Goal: Find specific page/section: Find specific page/section

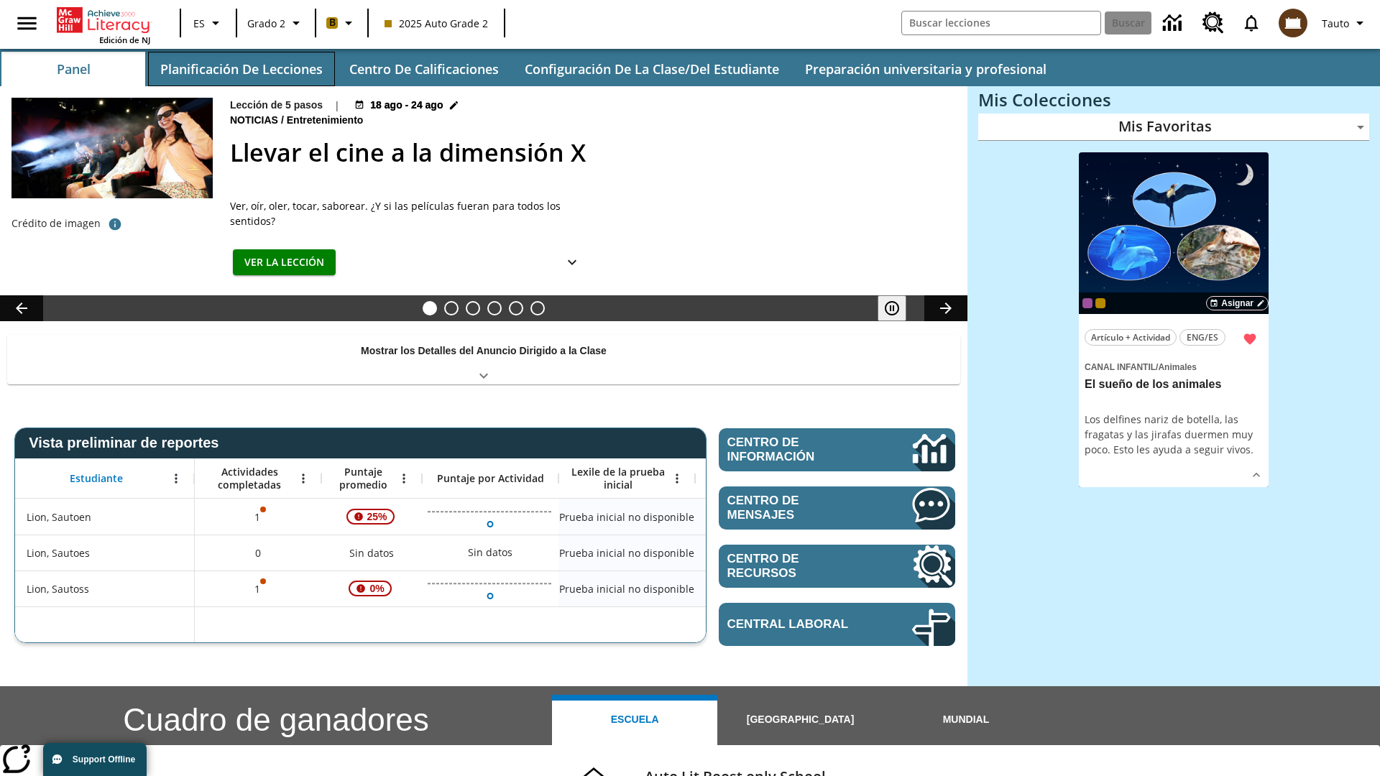
click at [241, 69] on button "Planificación de lecciones" at bounding box center [241, 69] width 187 height 35
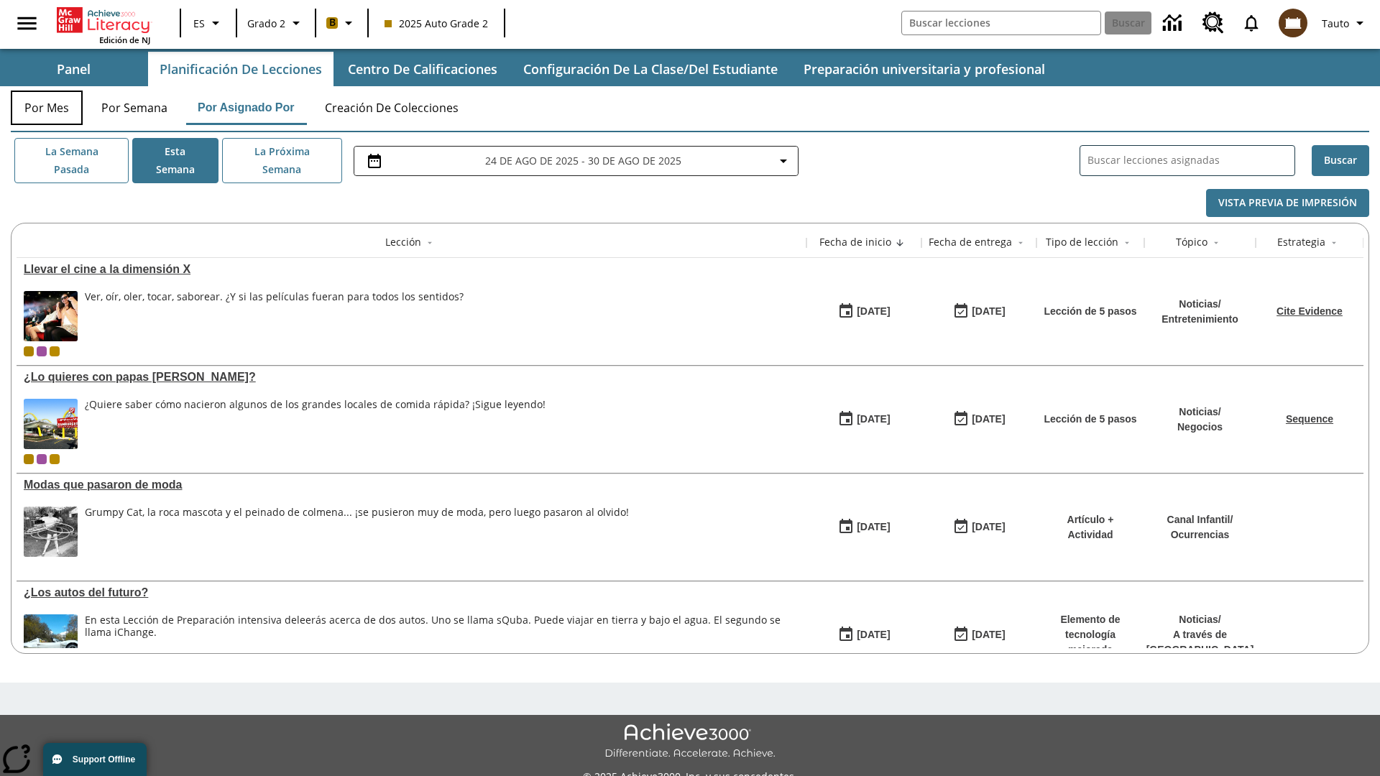
click at [47, 108] on button "Por mes" at bounding box center [47, 108] width 72 height 35
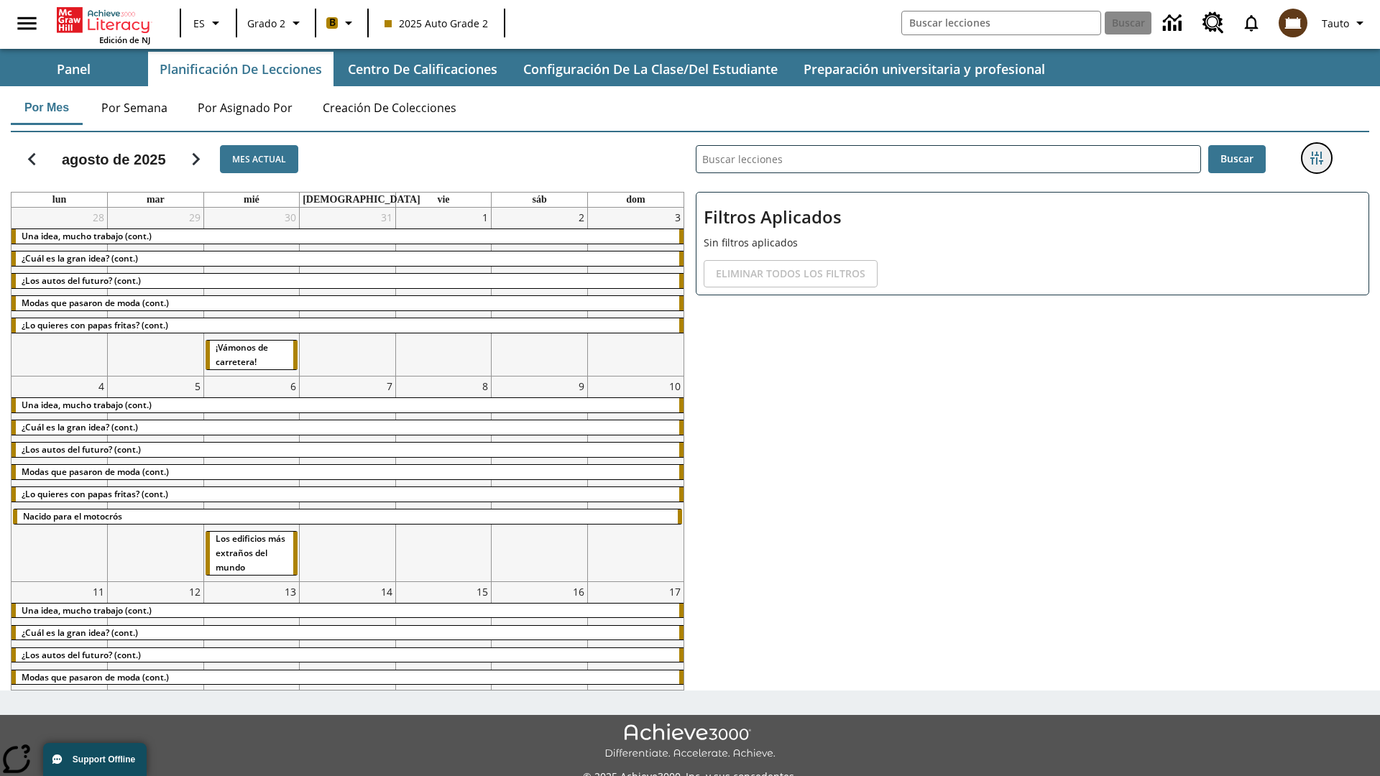
click at [1316, 158] on icon "Menú lateral de filtros" at bounding box center [1316, 158] width 13 height 13
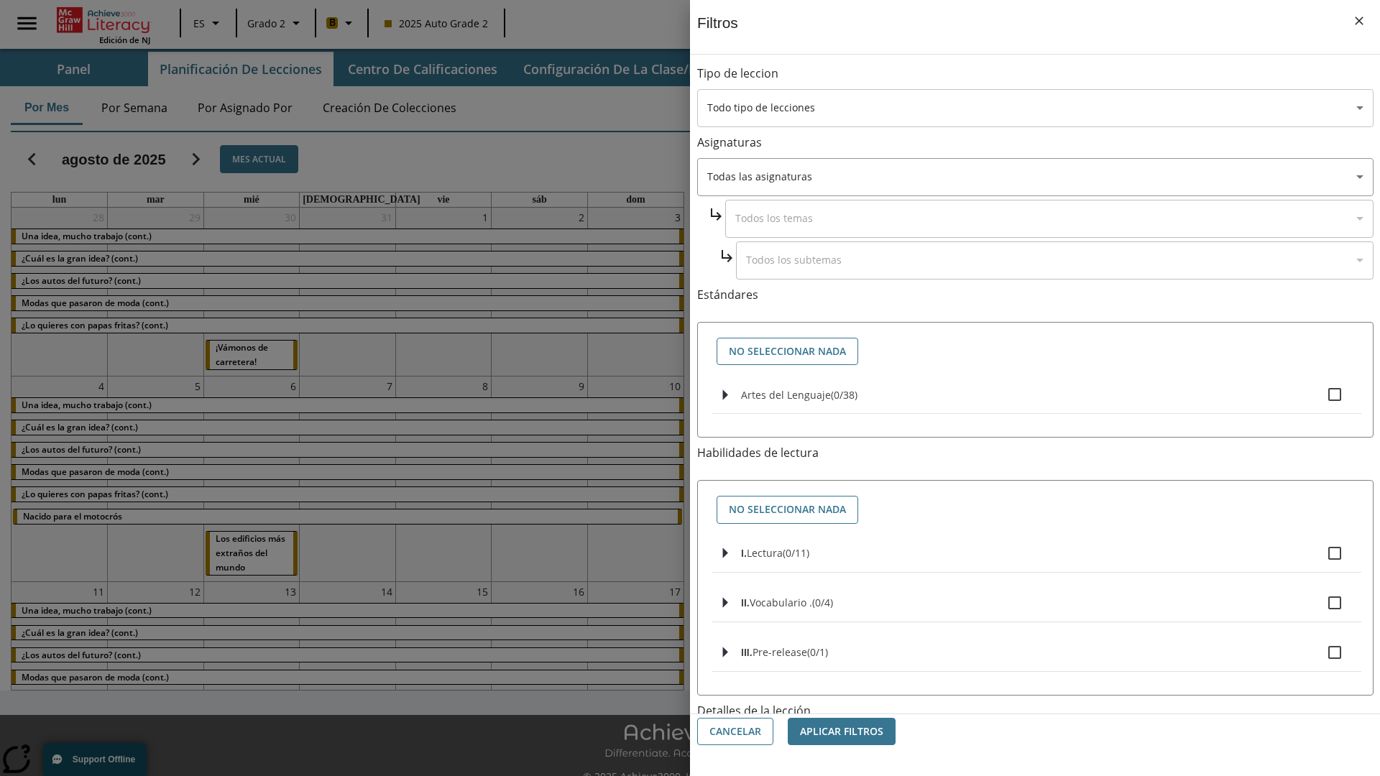
click at [1035, 108] on body "[MEDICAL_DATA] al contenido principal Edición de NJ ES Grado 2 B 2025 Auto Grad…" at bounding box center [690, 404] width 1380 height 808
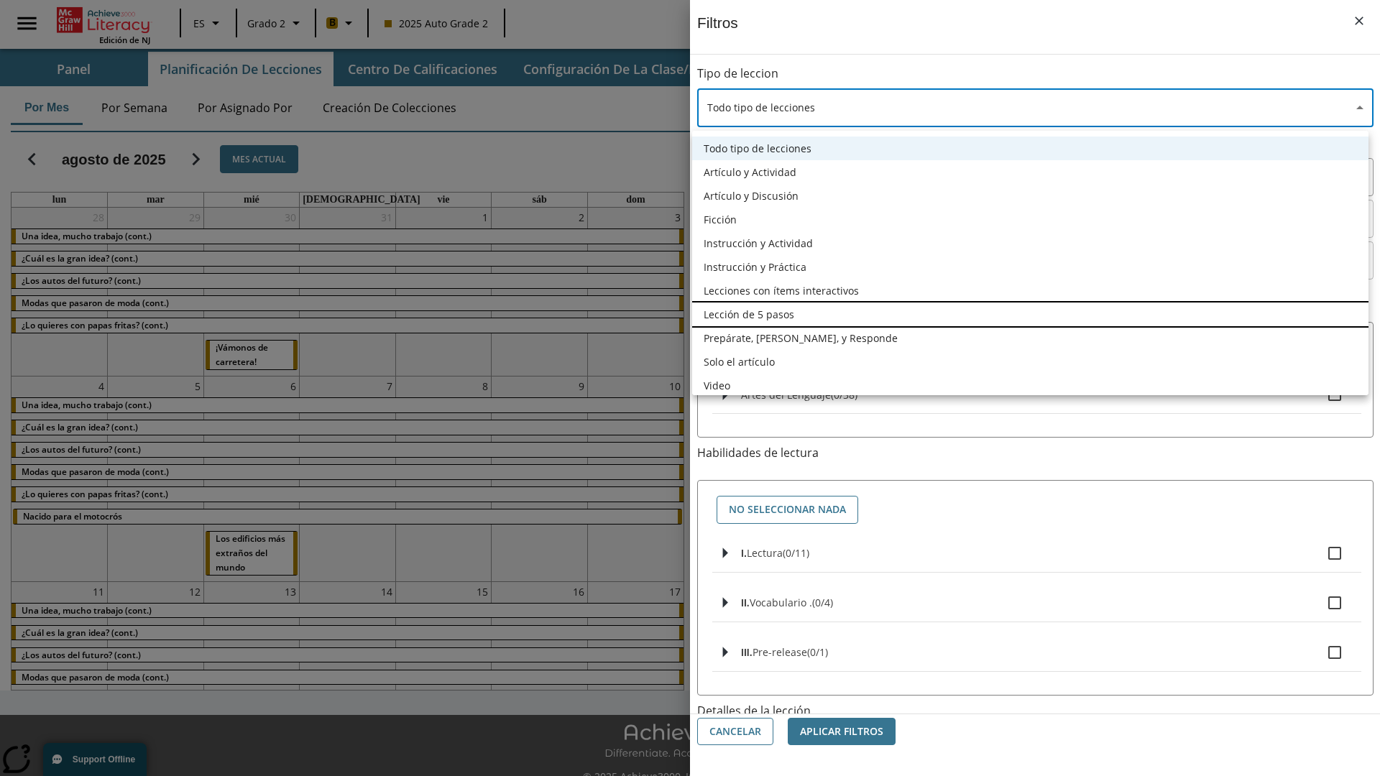
click at [1030, 314] on li "Lección de 5 pasos" at bounding box center [1030, 315] width 676 height 24
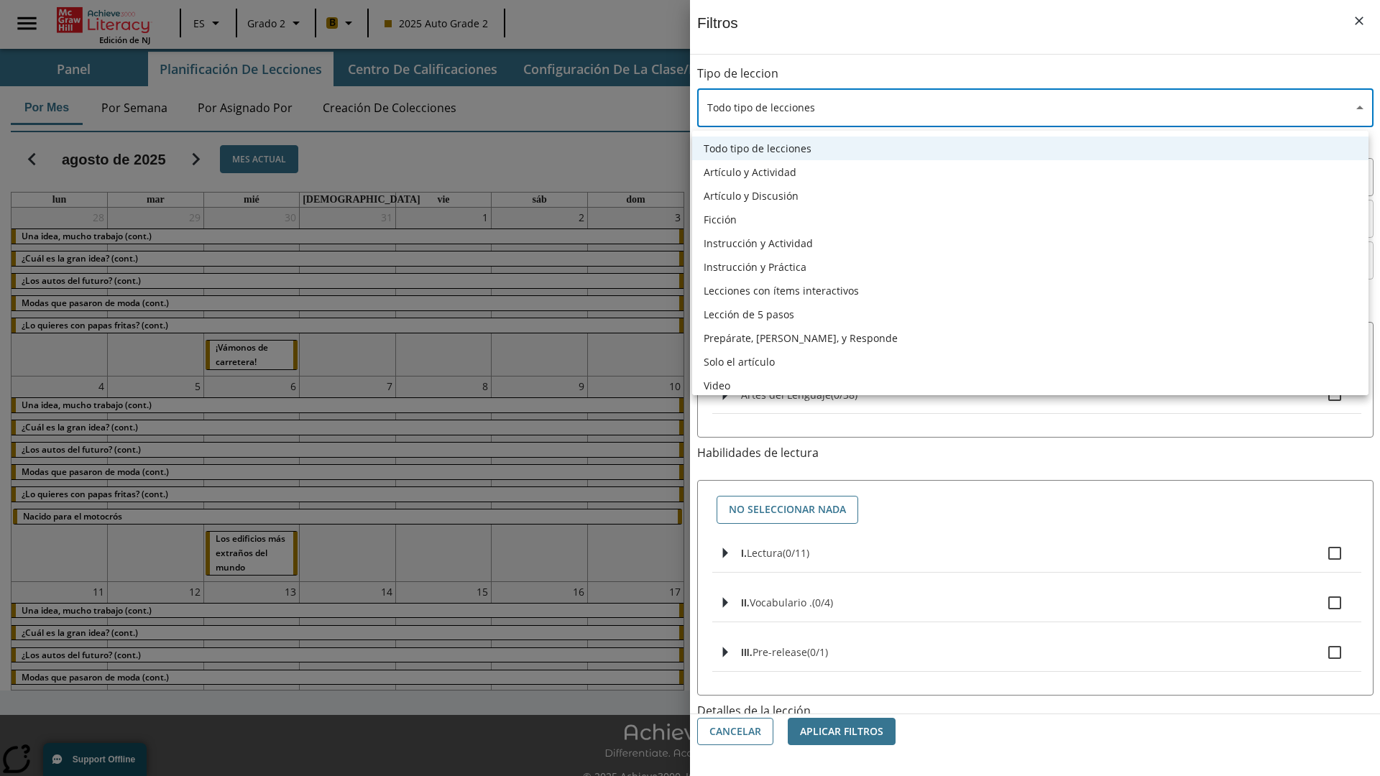
type input "1"
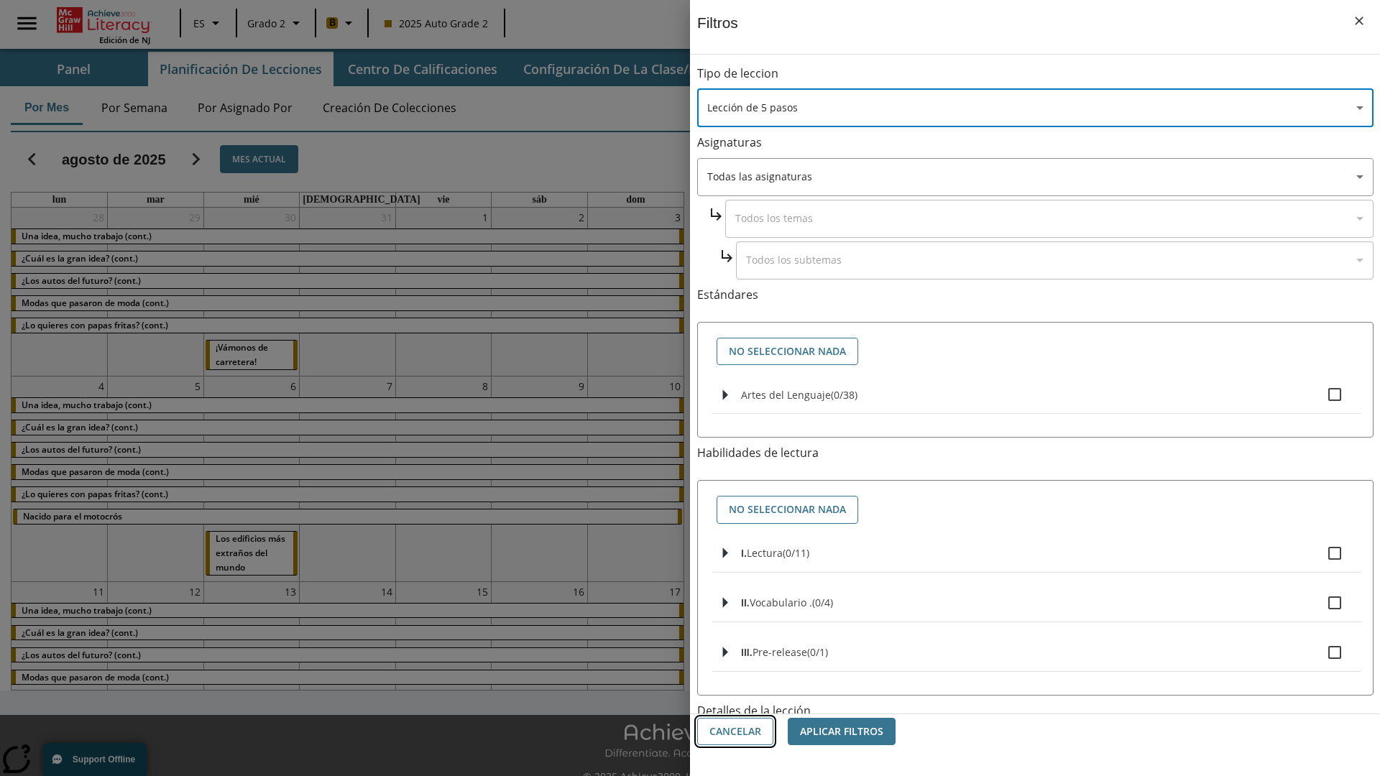
click at [735, 732] on button "Cancelar" at bounding box center [735, 732] width 76 height 28
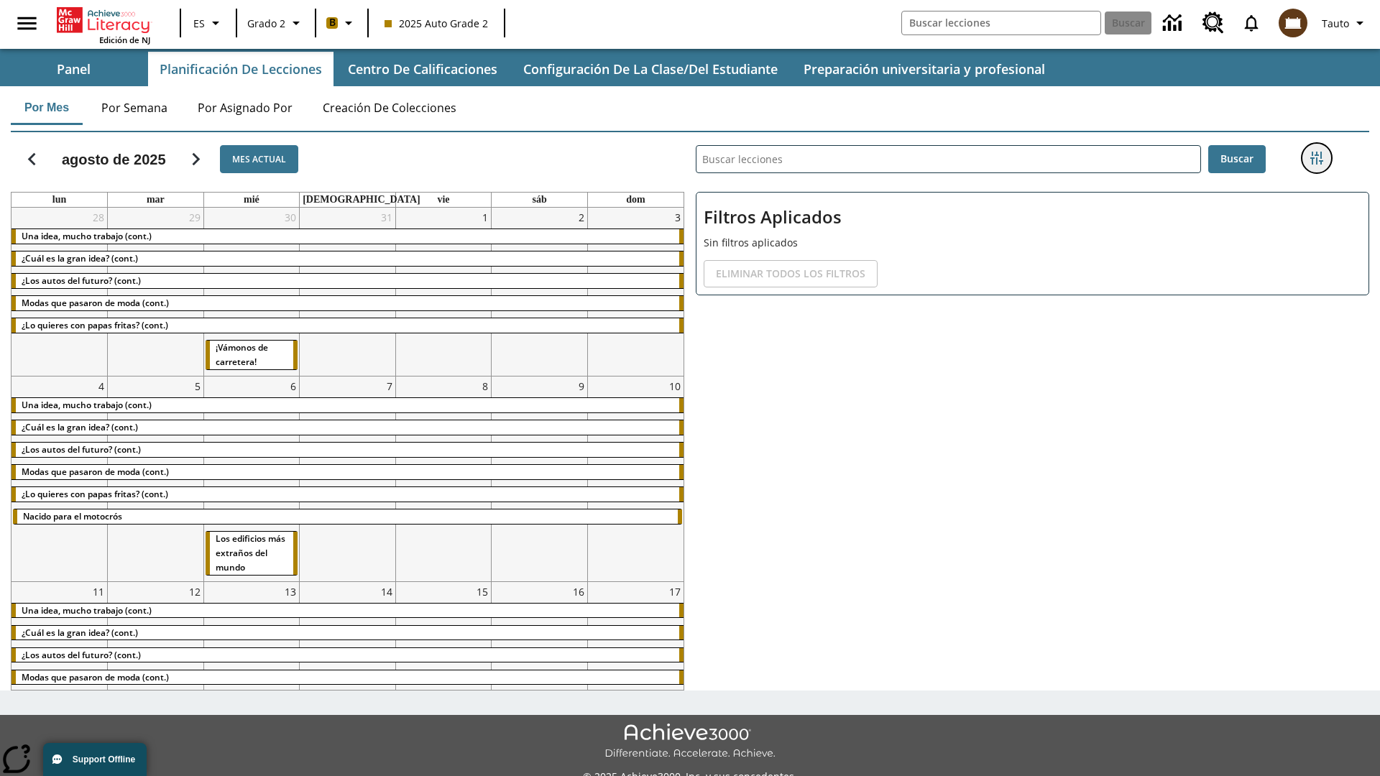
click at [1316, 158] on icon "Menú lateral de filtros" at bounding box center [1316, 158] width 13 height 13
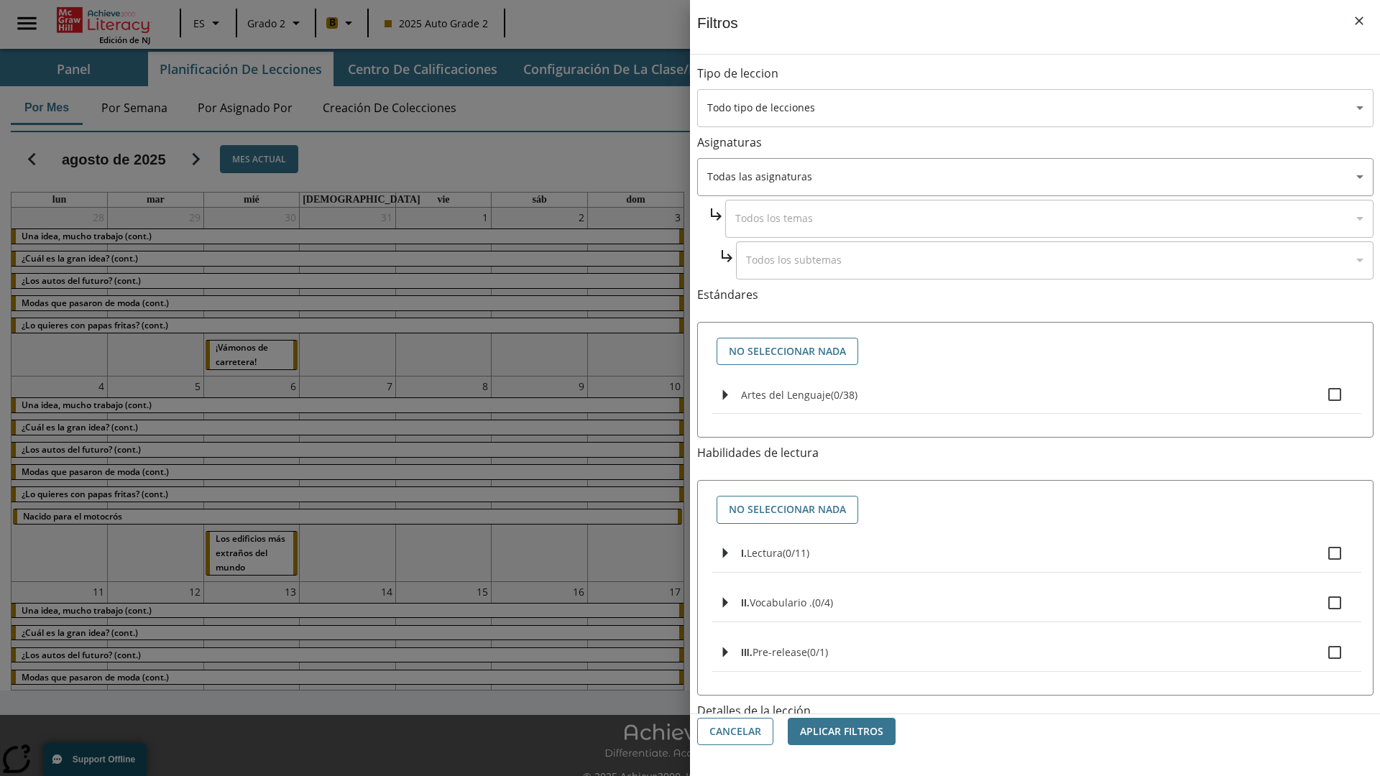
click at [1035, 108] on body "[MEDICAL_DATA] al contenido principal Edición de NJ ES Grado 2 B 2025 Auto Grad…" at bounding box center [690, 404] width 1380 height 808
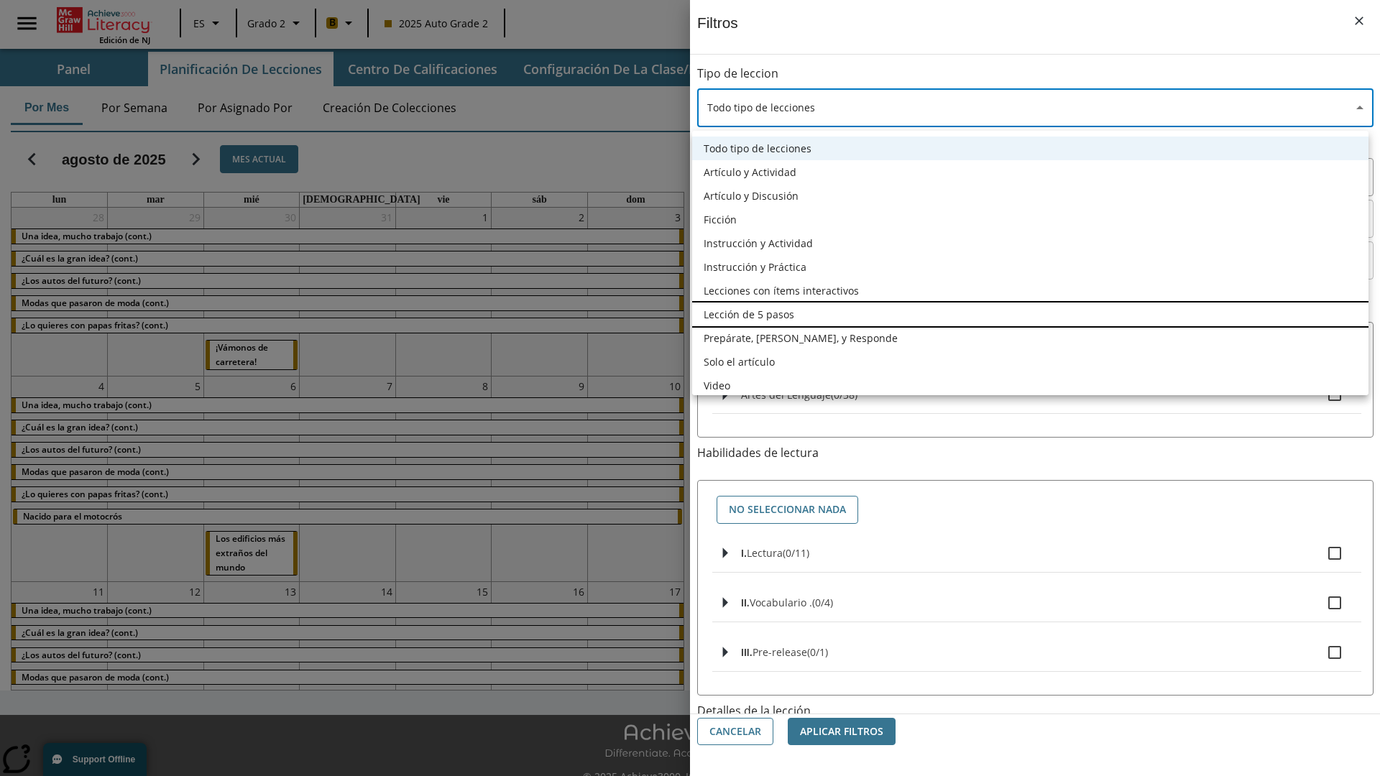
click at [1030, 314] on li "Lección de 5 pasos" at bounding box center [1030, 315] width 676 height 24
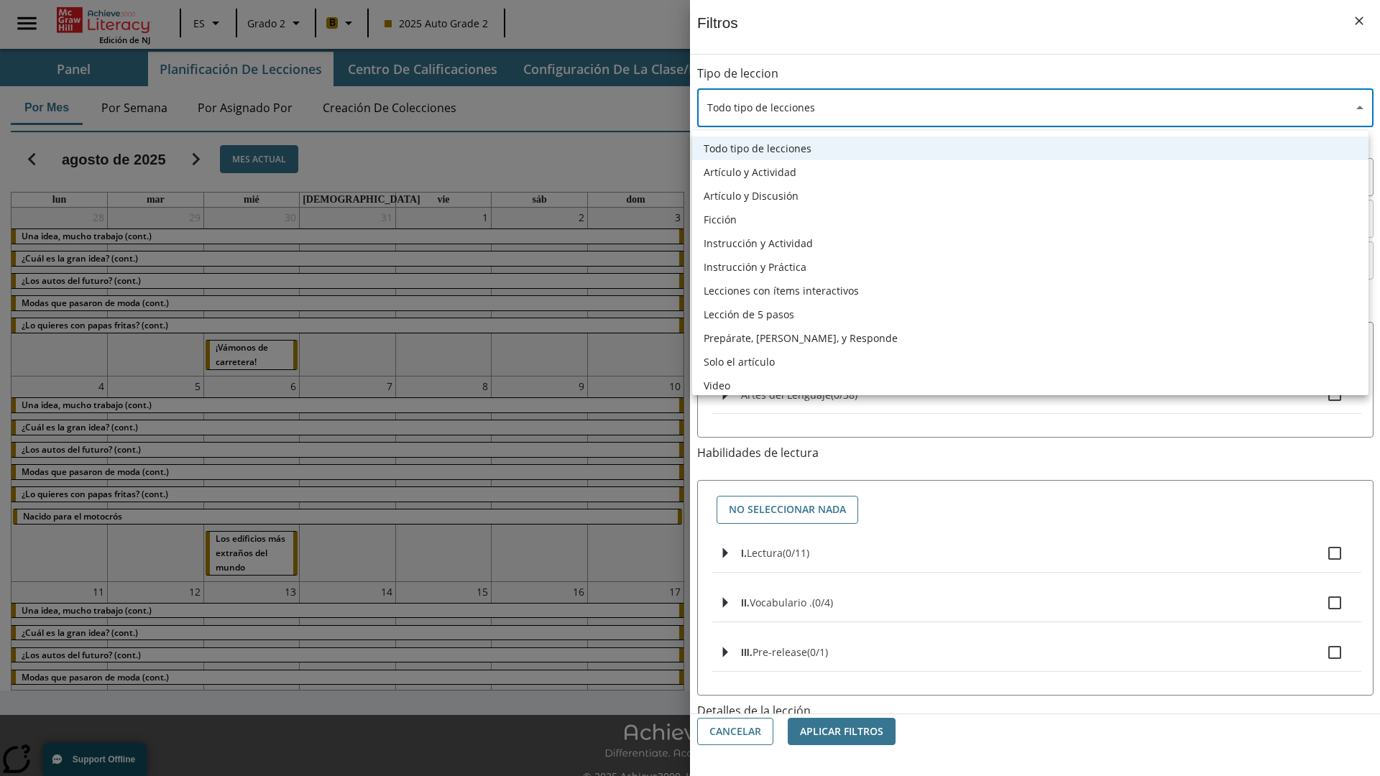
type input "1"
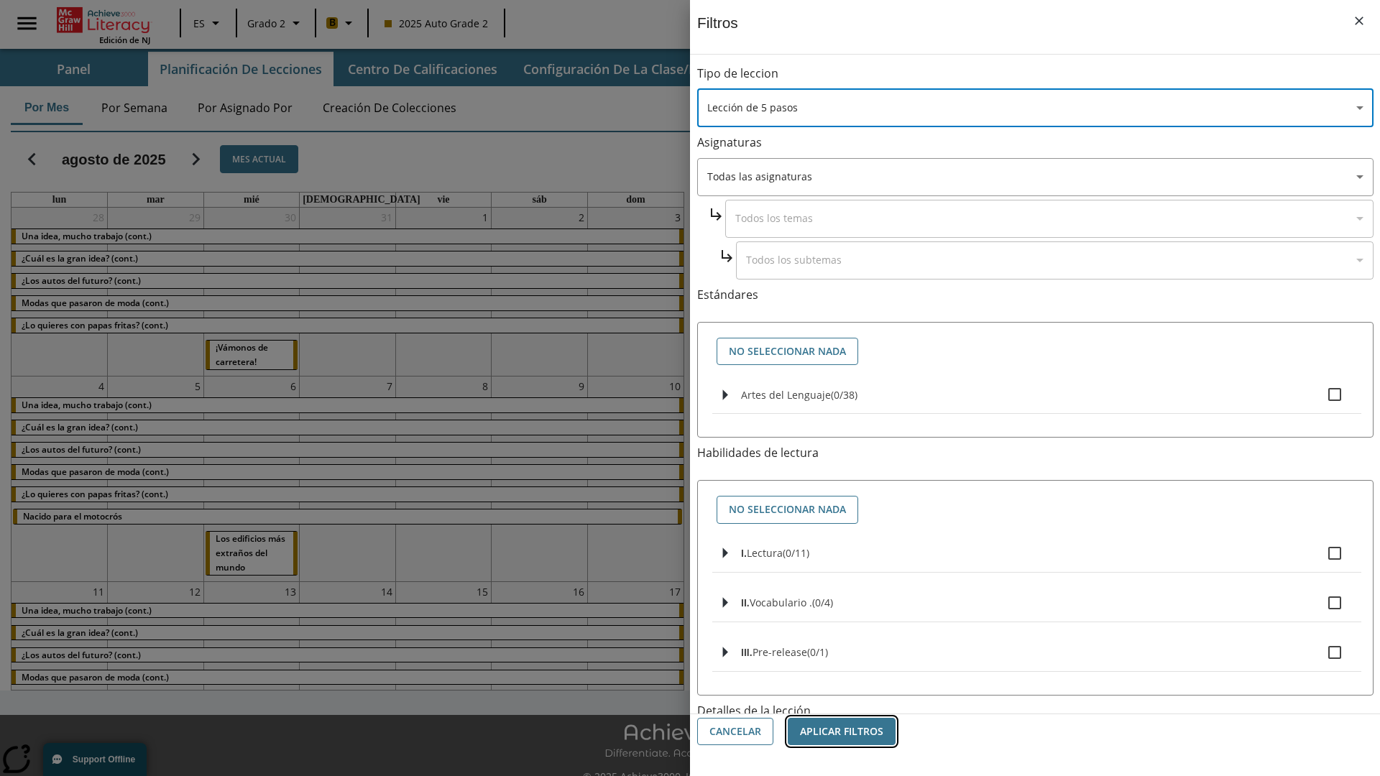
click at [842, 732] on button "Aplicar Filtros" at bounding box center [842, 732] width 108 height 28
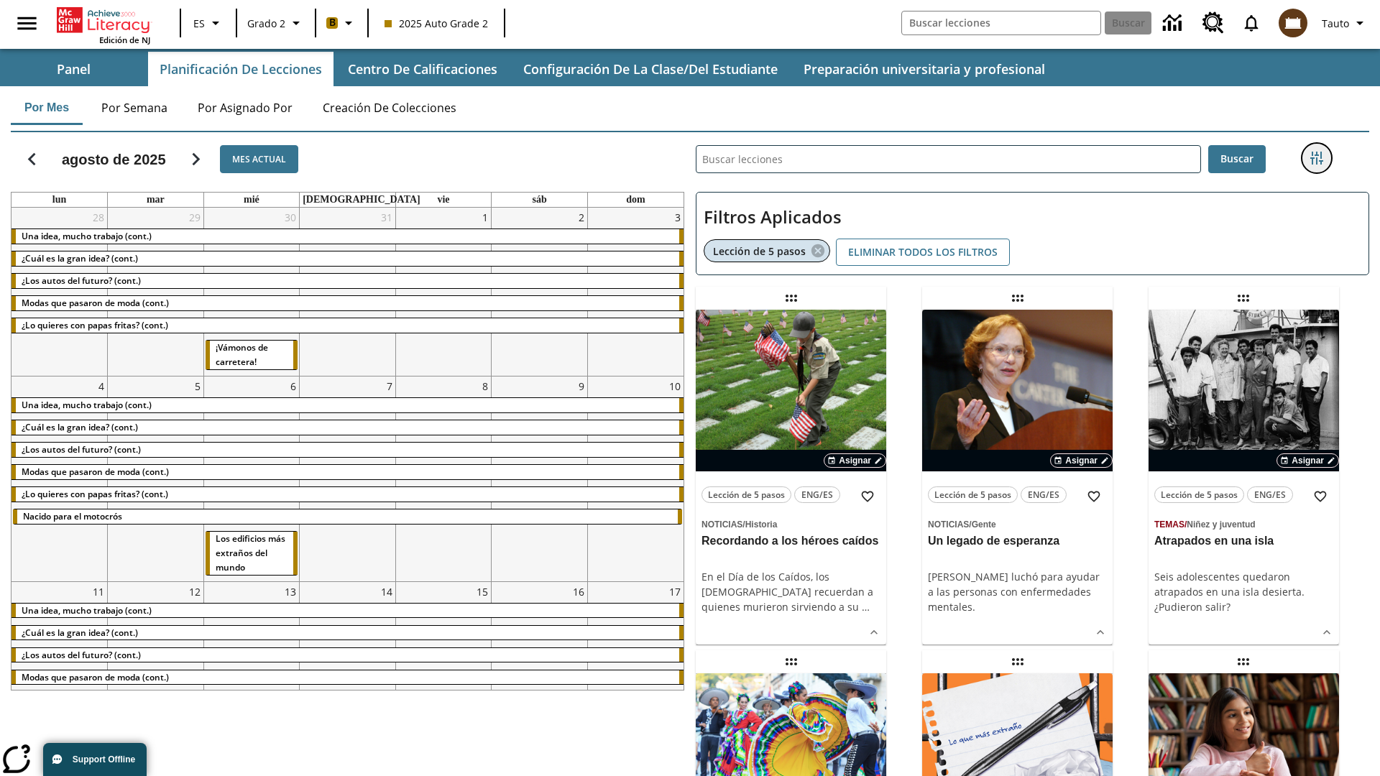
click at [1316, 158] on icon "Menú lateral de filtros" at bounding box center [1316, 158] width 13 height 13
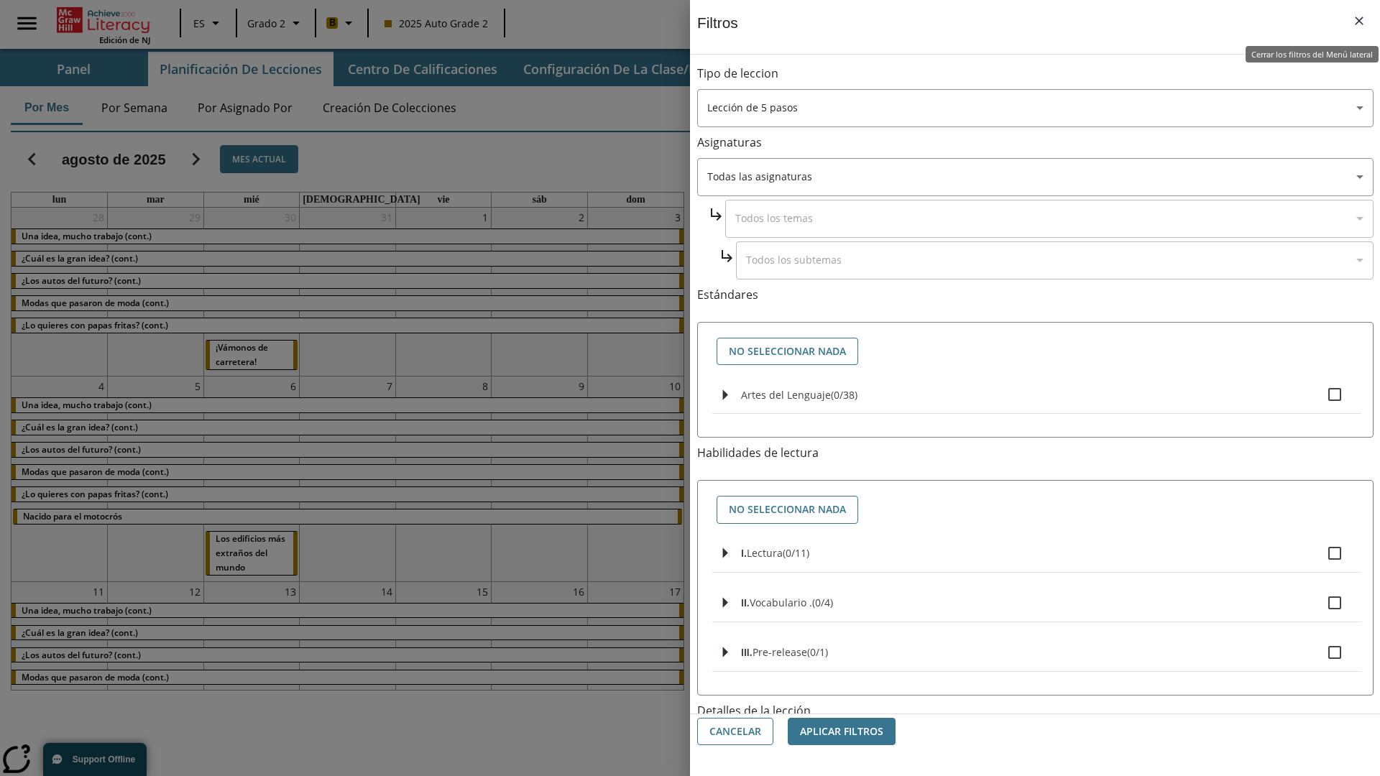
click at [1359, 21] on icon "Cerrar los filtros del Menú lateral" at bounding box center [1359, 21] width 9 height 9
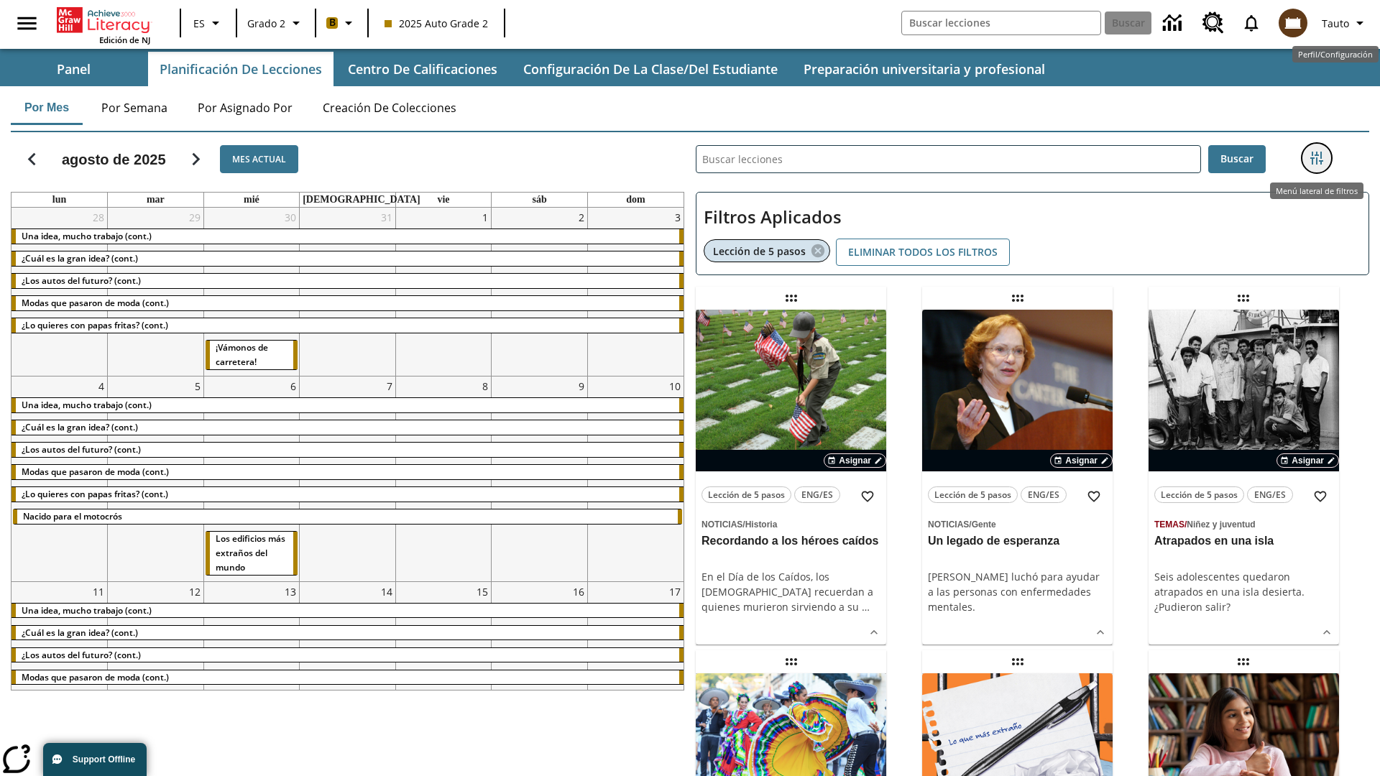
click at [1316, 158] on icon "Menú lateral de filtros" at bounding box center [1316, 158] width 13 height 13
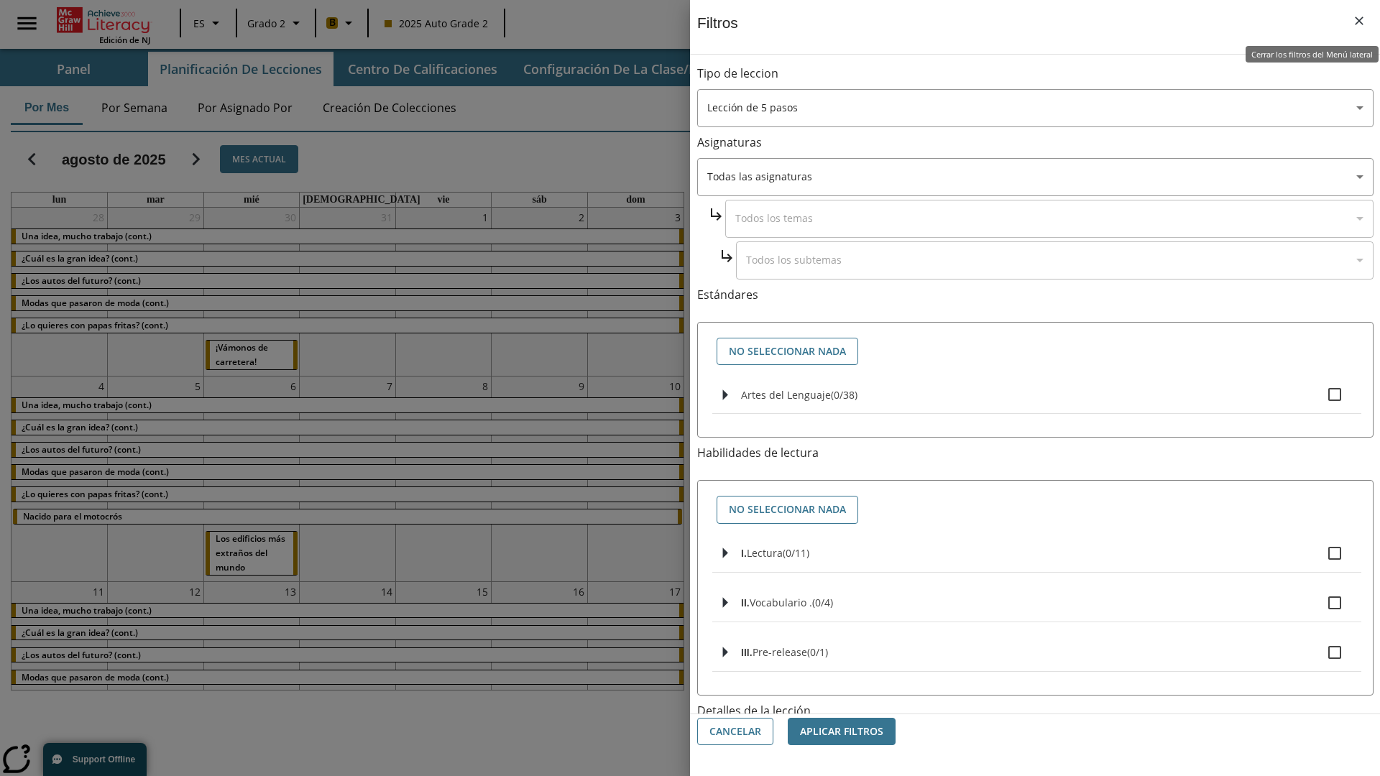
click at [1359, 21] on icon "Cerrar los filtros del Menú lateral" at bounding box center [1359, 21] width 9 height 9
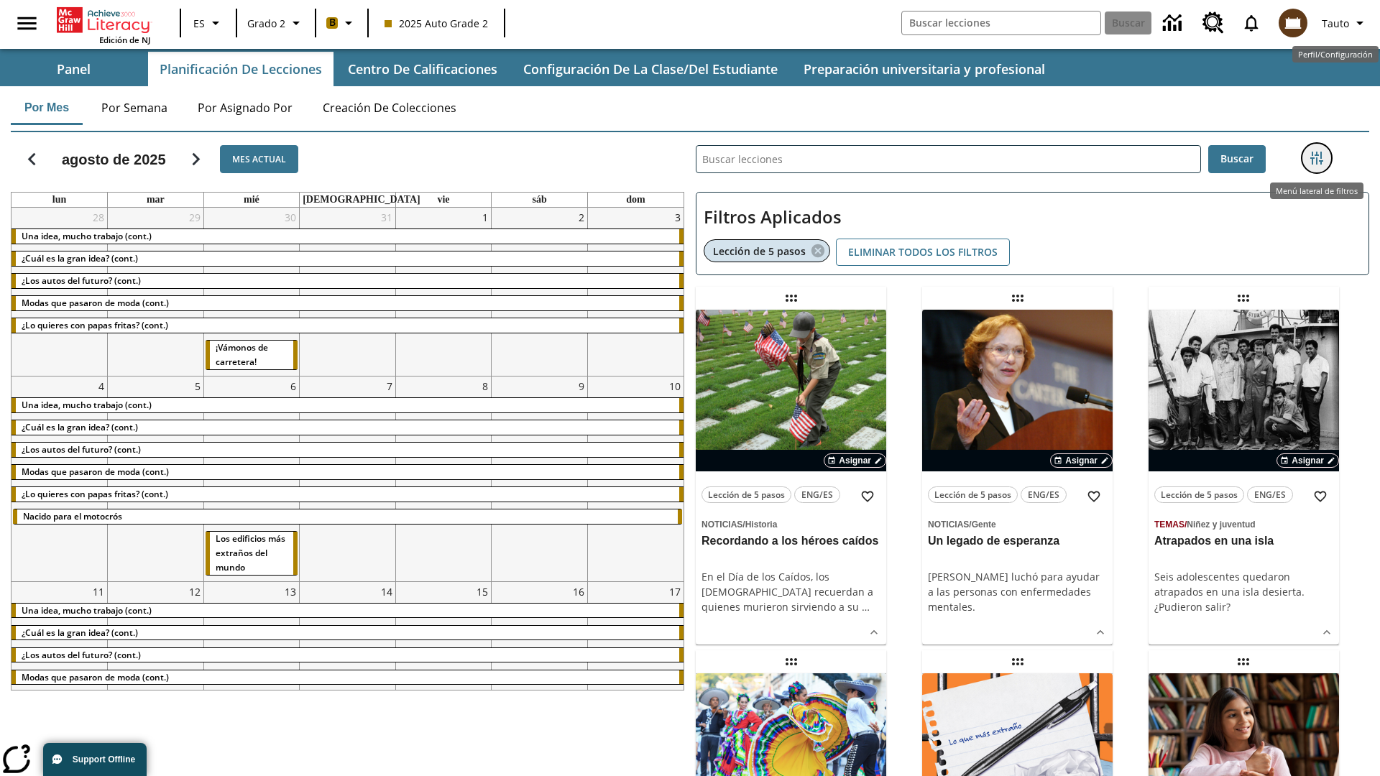
click at [1316, 158] on icon "Menú lateral de filtros" at bounding box center [1316, 158] width 13 height 13
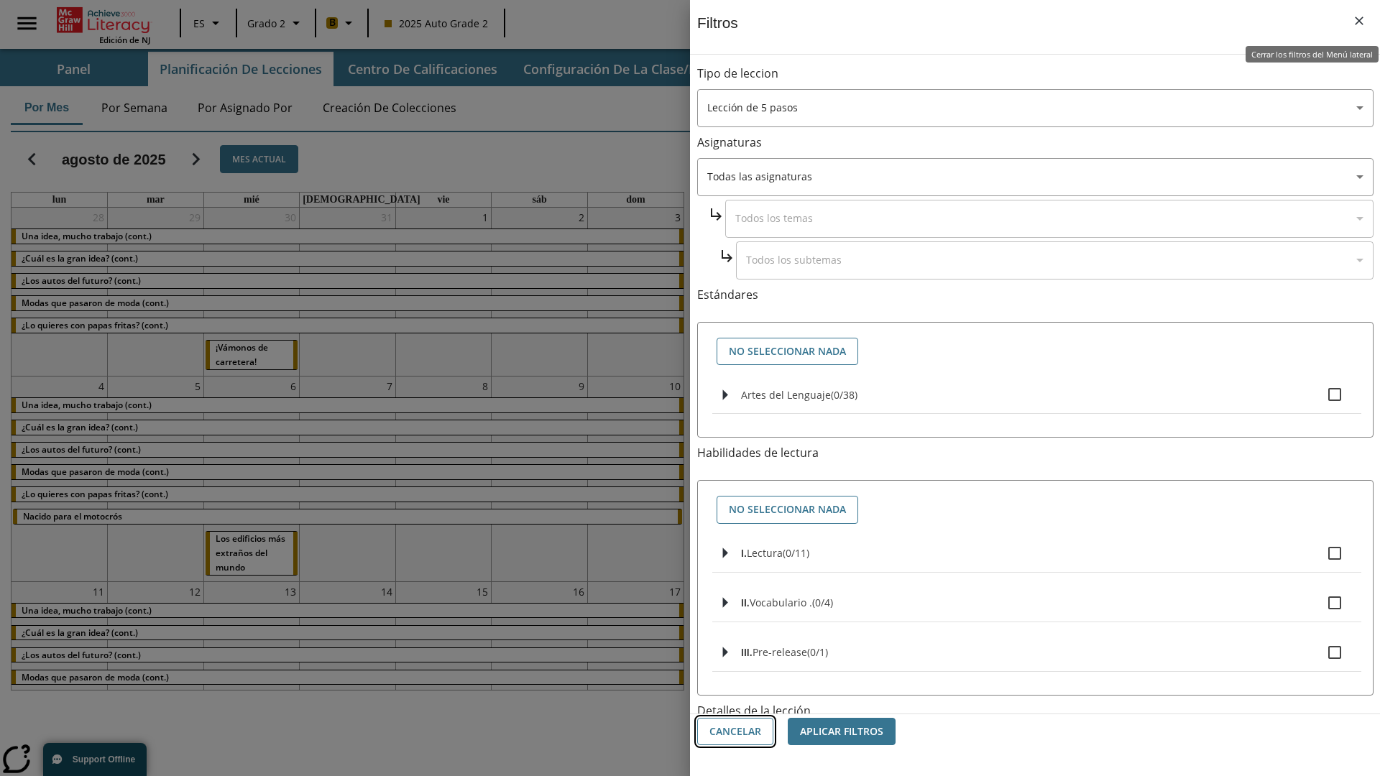
click at [735, 732] on button "Cancelar" at bounding box center [735, 732] width 76 height 28
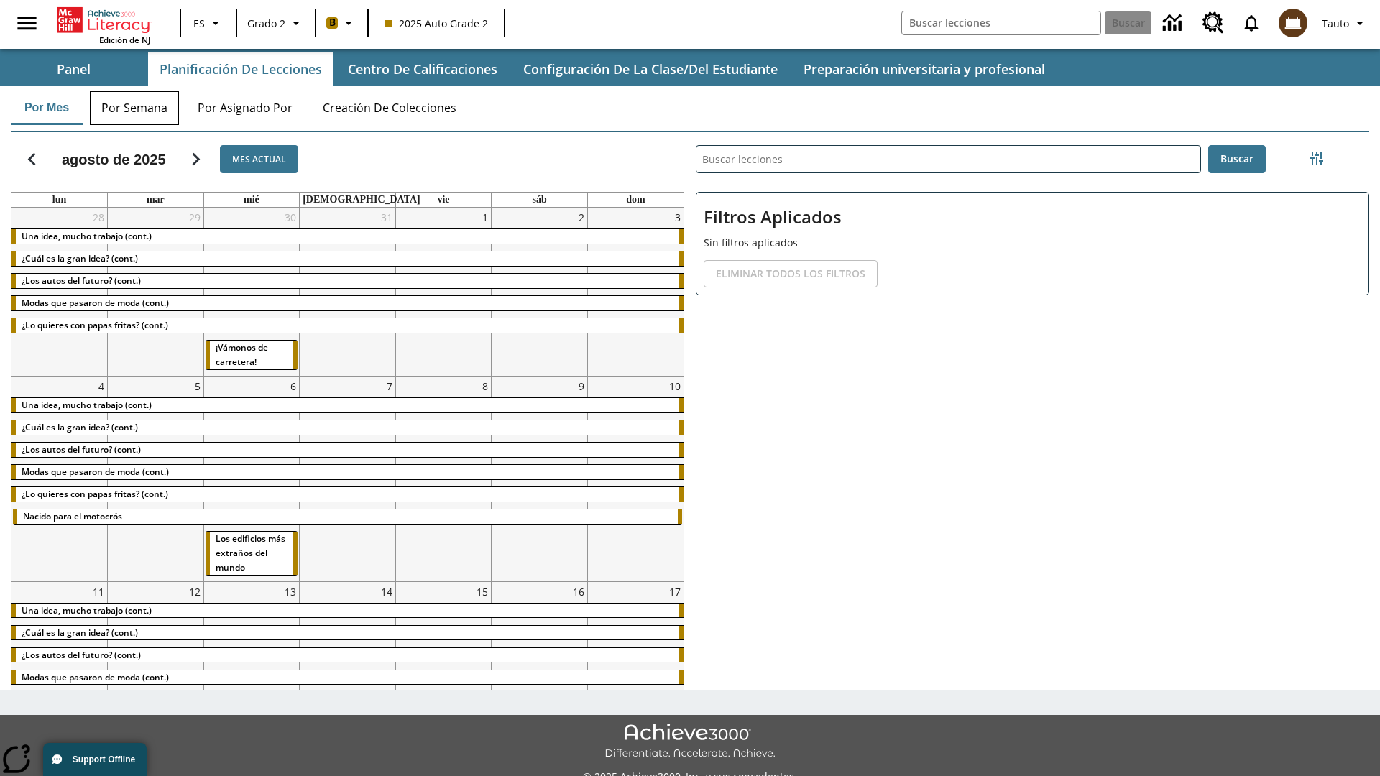
click at [134, 108] on button "Por semana" at bounding box center [134, 108] width 89 height 35
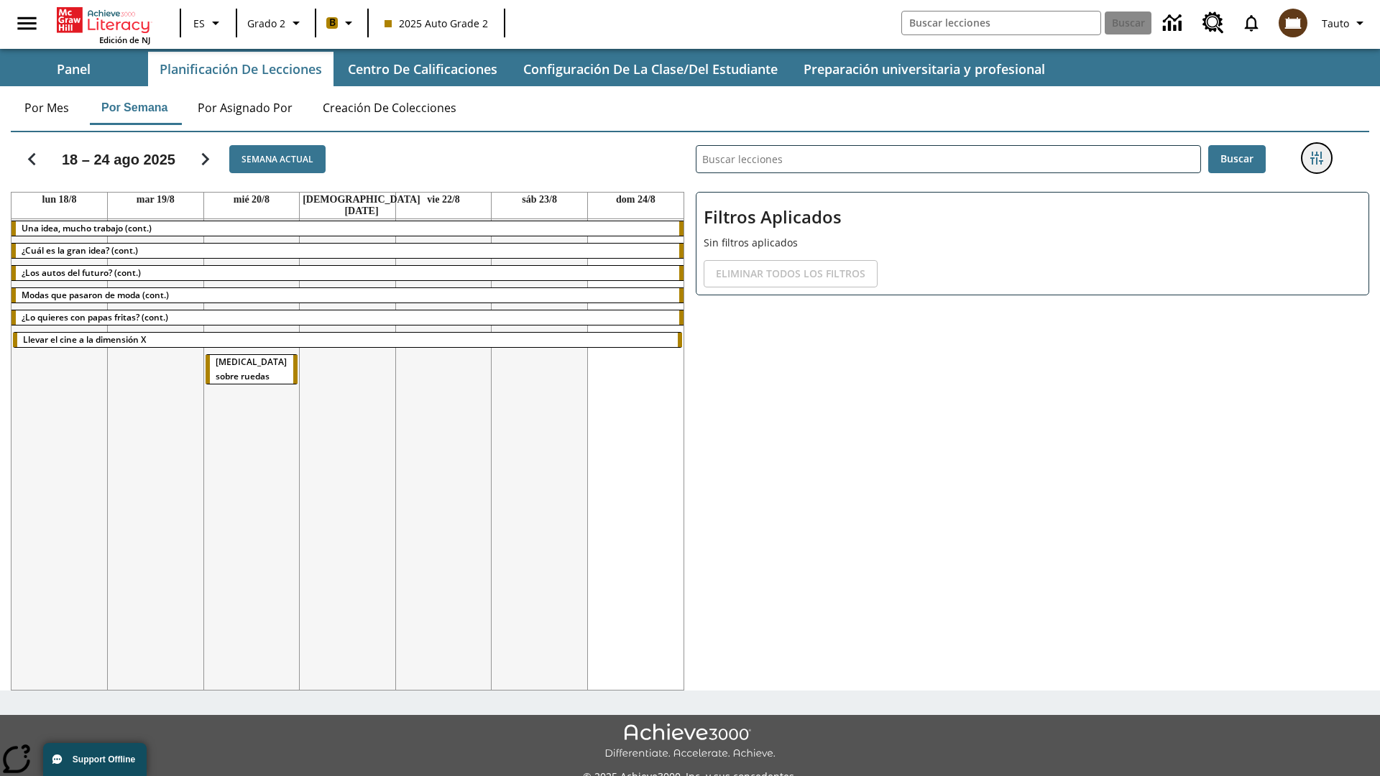
click at [1316, 158] on icon "Menú lateral de filtros" at bounding box center [1316, 158] width 13 height 13
